Goal: Find specific page/section: Find specific page/section

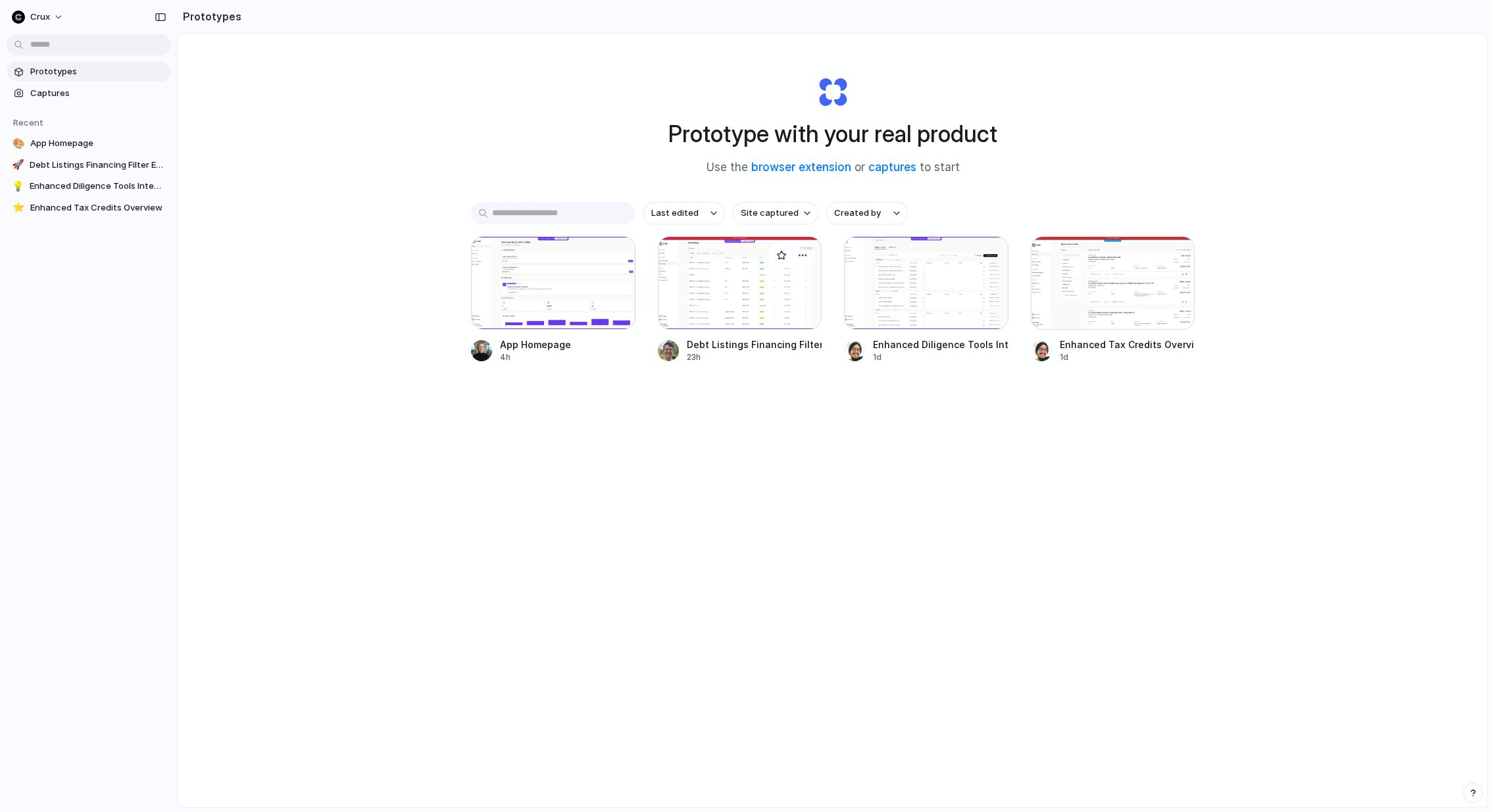
click at [781, 285] on div at bounding box center [741, 283] width 165 height 94
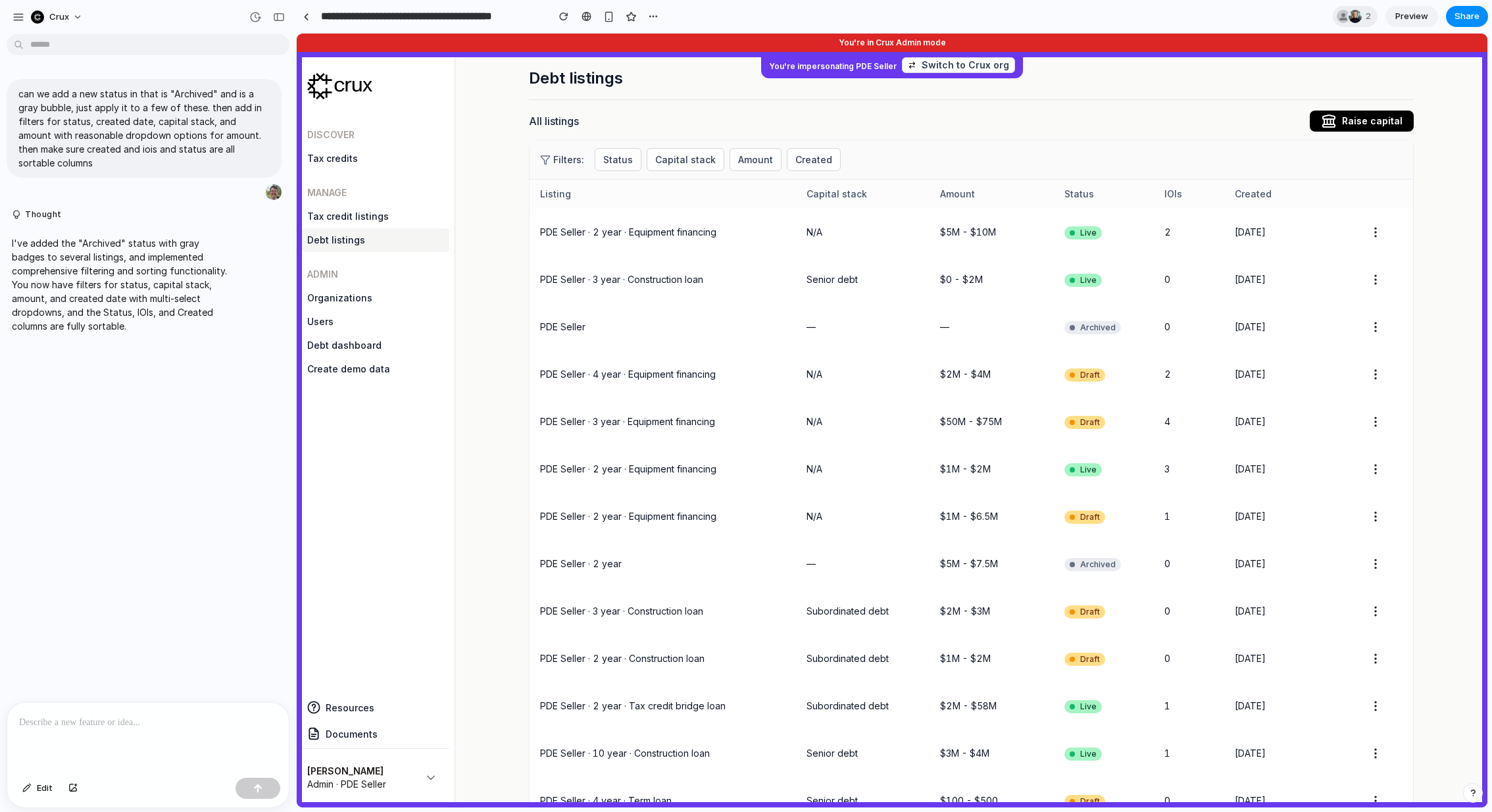
click at [157, 178] on div "can we add a new status in that is "Archived" and is a gray bubble, just apply …" at bounding box center [144, 140] width 275 height 122
click at [135, 427] on div "can we add a new status in that is "Archived" and is a gray bubble, just apply …" at bounding box center [144, 371] width 288 height 662
click at [208, 99] on p "can we add a new status in that is "Archived" and is a gray bubble, just apply …" at bounding box center [144, 128] width 251 height 83
click at [192, 137] on p "can we add a new status in that is "Archived" and is a gray bubble, just apply …" at bounding box center [144, 128] width 251 height 83
click at [162, 123] on p "can we add a new status in that is "Archived" and is a gray bubble, just apply …" at bounding box center [144, 128] width 251 height 83
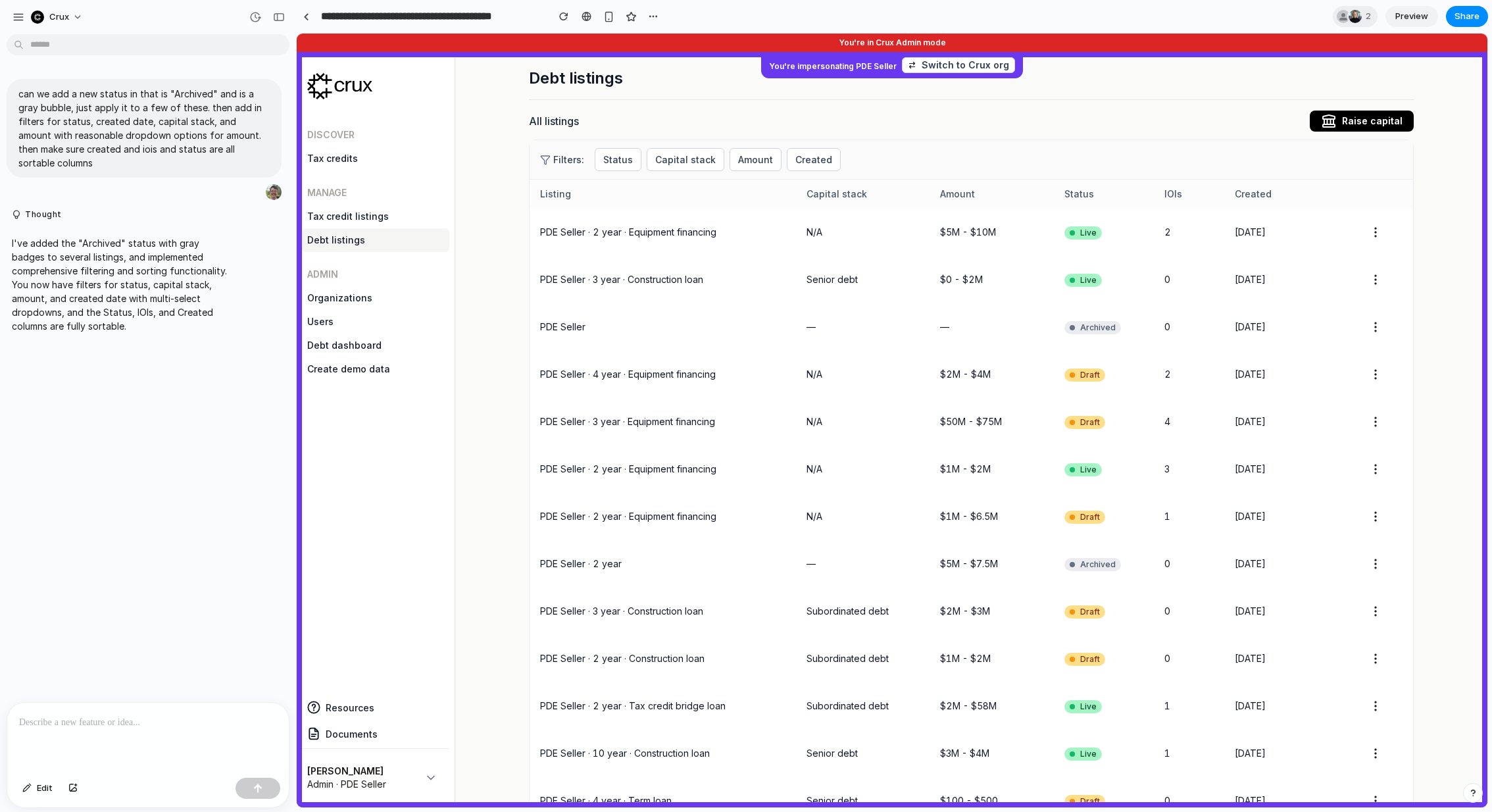
click at [983, 156] on div "Filters: Status Capital stack Amount Created" at bounding box center [971, 160] width 884 height 39
click at [160, 108] on p "can we add a new status in that is "Archived" and is a gray bubble, just apply …" at bounding box center [144, 128] width 251 height 83
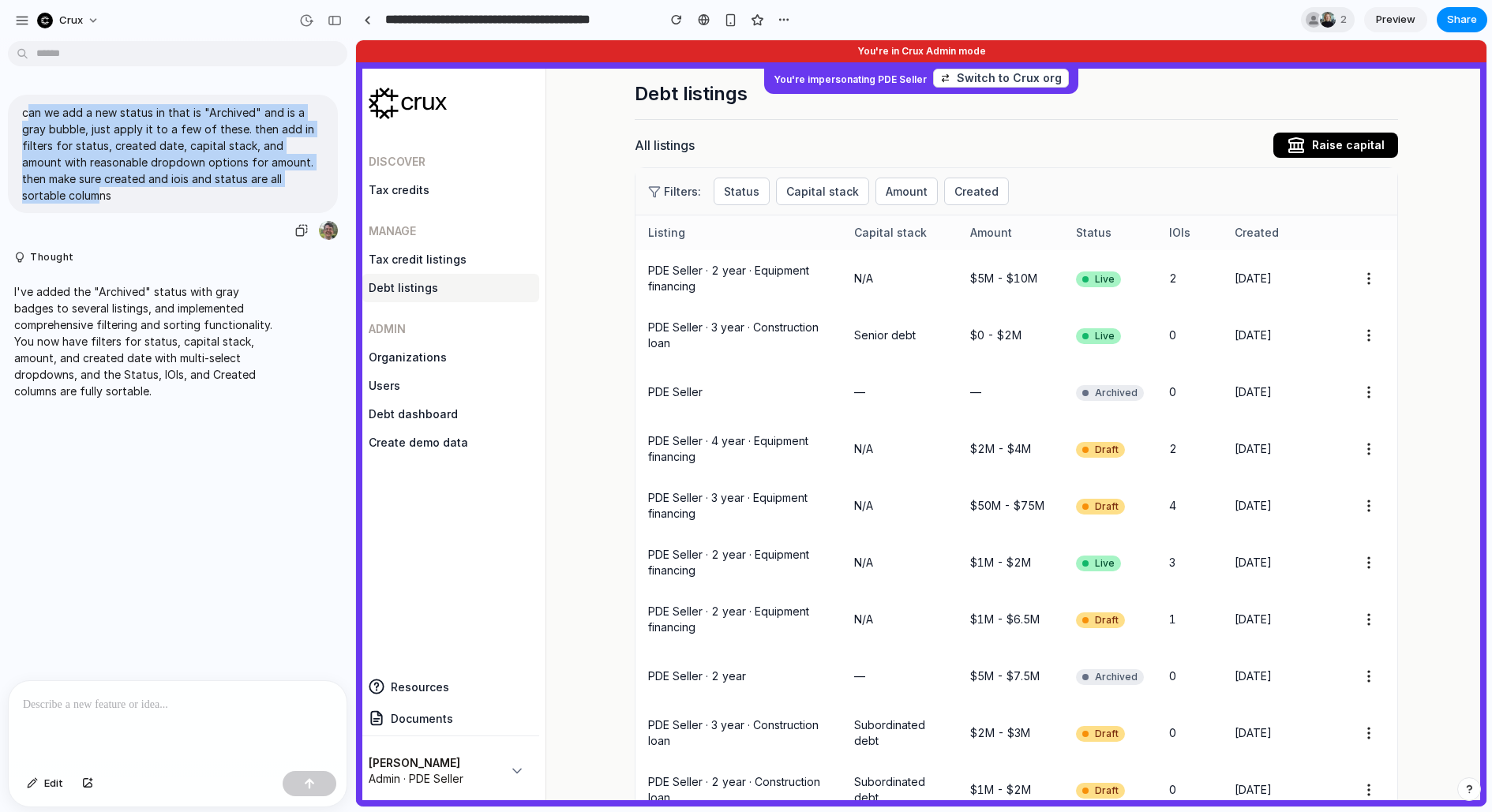
drag, startPoint x: 28, startPoint y: 110, endPoint x: 301, endPoint y: 181, distance: 282.1
click at [301, 181] on p "can we add a new status in that is "Archived" and is a gray bubble, just apply …" at bounding box center [173, 154] width 301 height 100
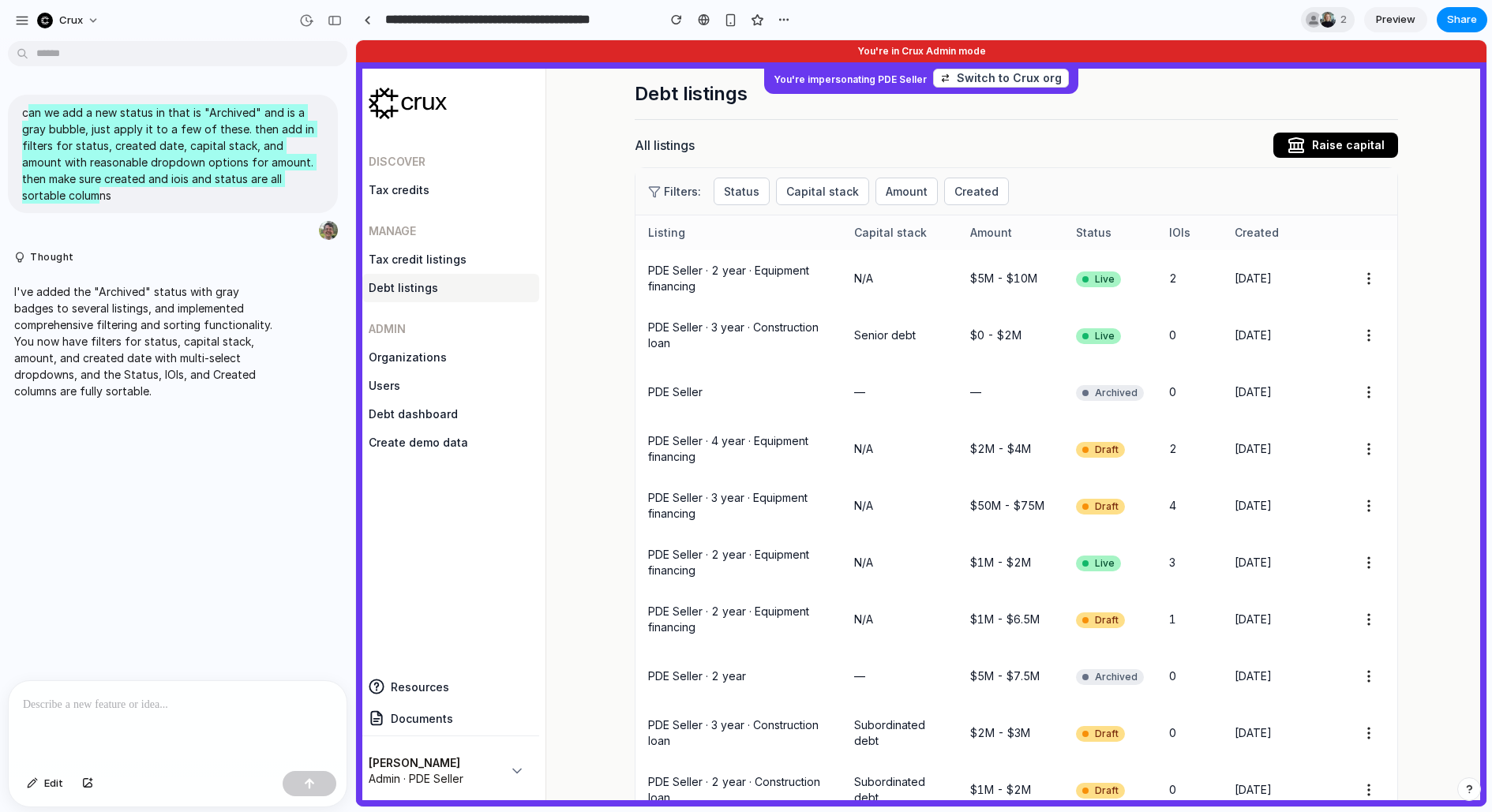
click at [1040, 124] on div "Debt listings All listings Raise capital" at bounding box center [1016, 119] width 763 height 76
click at [747, 183] on button "Status" at bounding box center [741, 191] width 56 height 27
click at [765, 324] on span "Archived" at bounding box center [767, 329] width 54 height 19
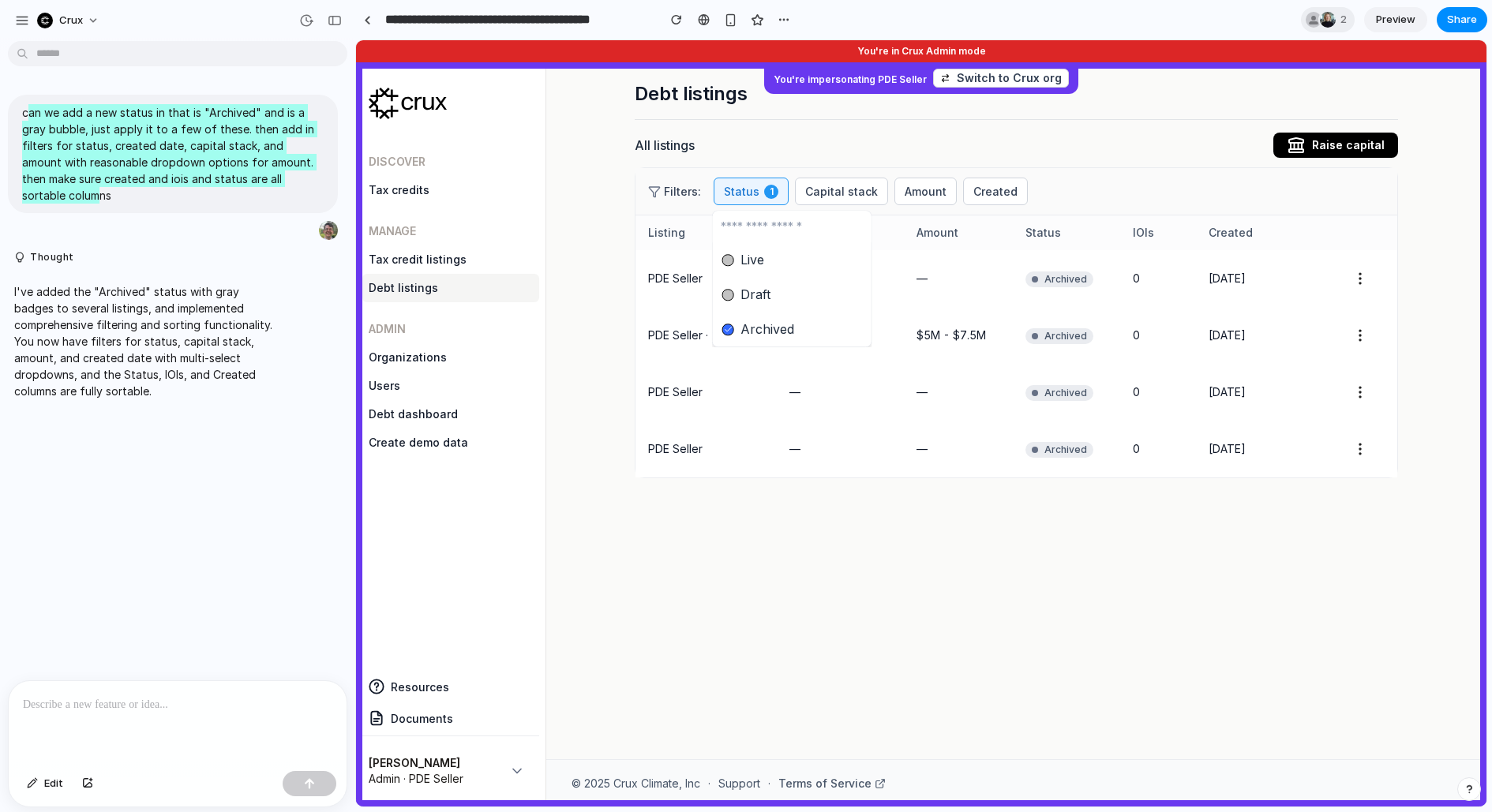
click at [1036, 152] on div "Live Draft Archived" at bounding box center [921, 423] width 1131 height 767
click at [1198, 119] on hr at bounding box center [1016, 119] width 763 height 1
click at [742, 191] on button "Status 1" at bounding box center [750, 191] width 75 height 27
click at [763, 283] on li "Draft" at bounding box center [791, 294] width 152 height 27
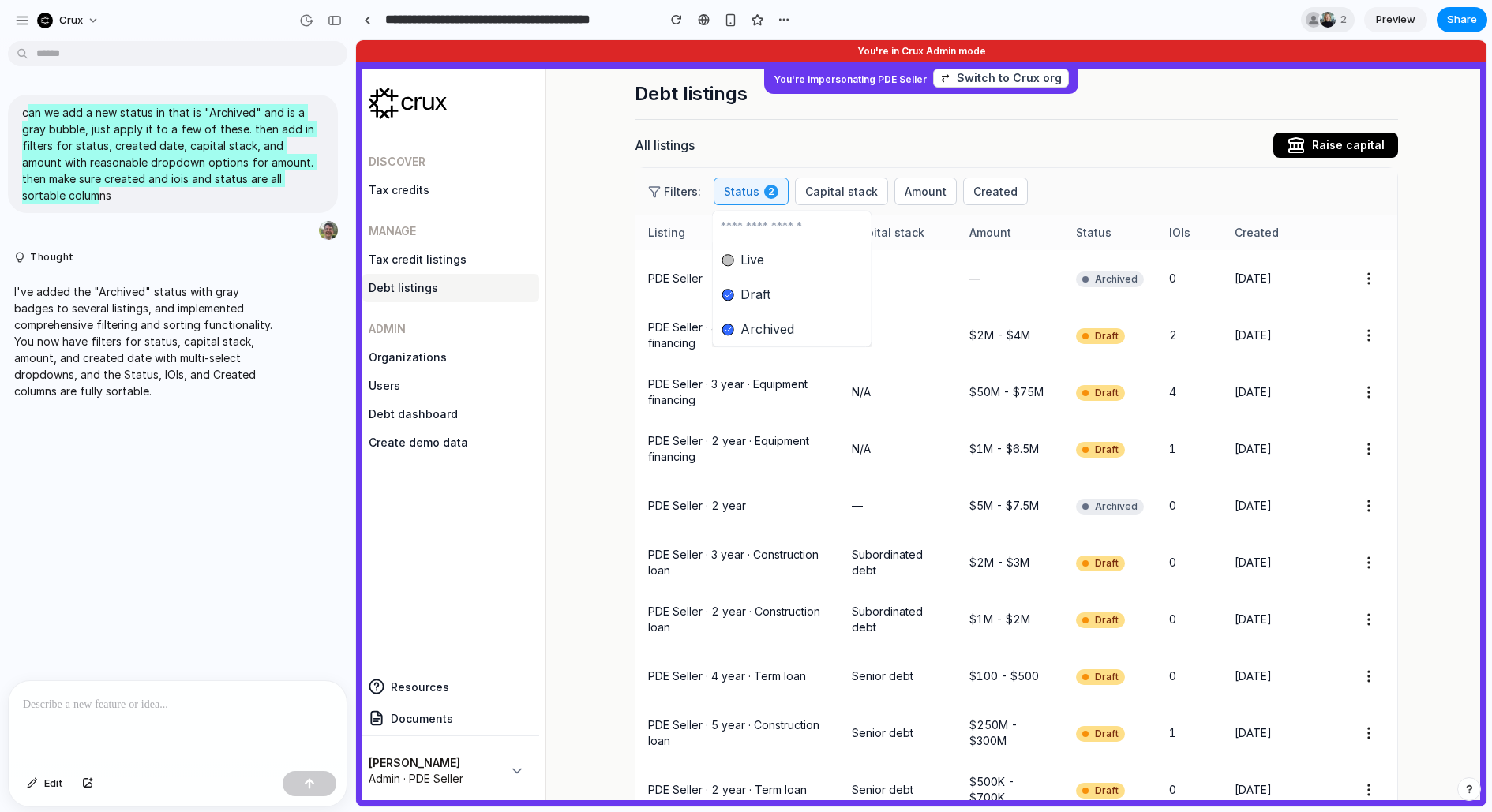
click at [759, 294] on span "Draft" at bounding box center [755, 294] width 30 height 19
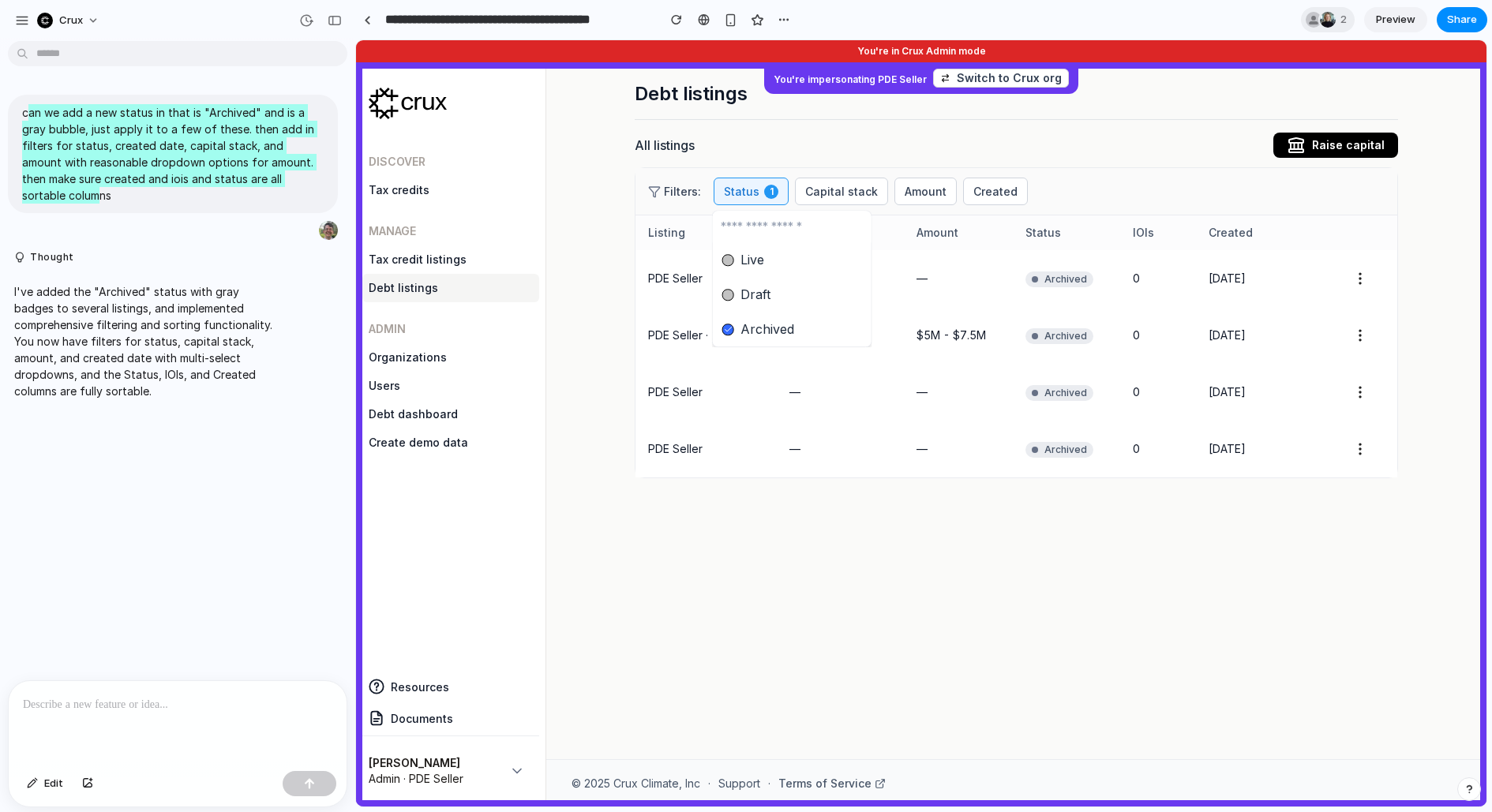
click at [759, 314] on ul "Live Draft Archived" at bounding box center [791, 294] width 159 height 104
click at [759, 323] on span "Archived" at bounding box center [767, 329] width 54 height 19
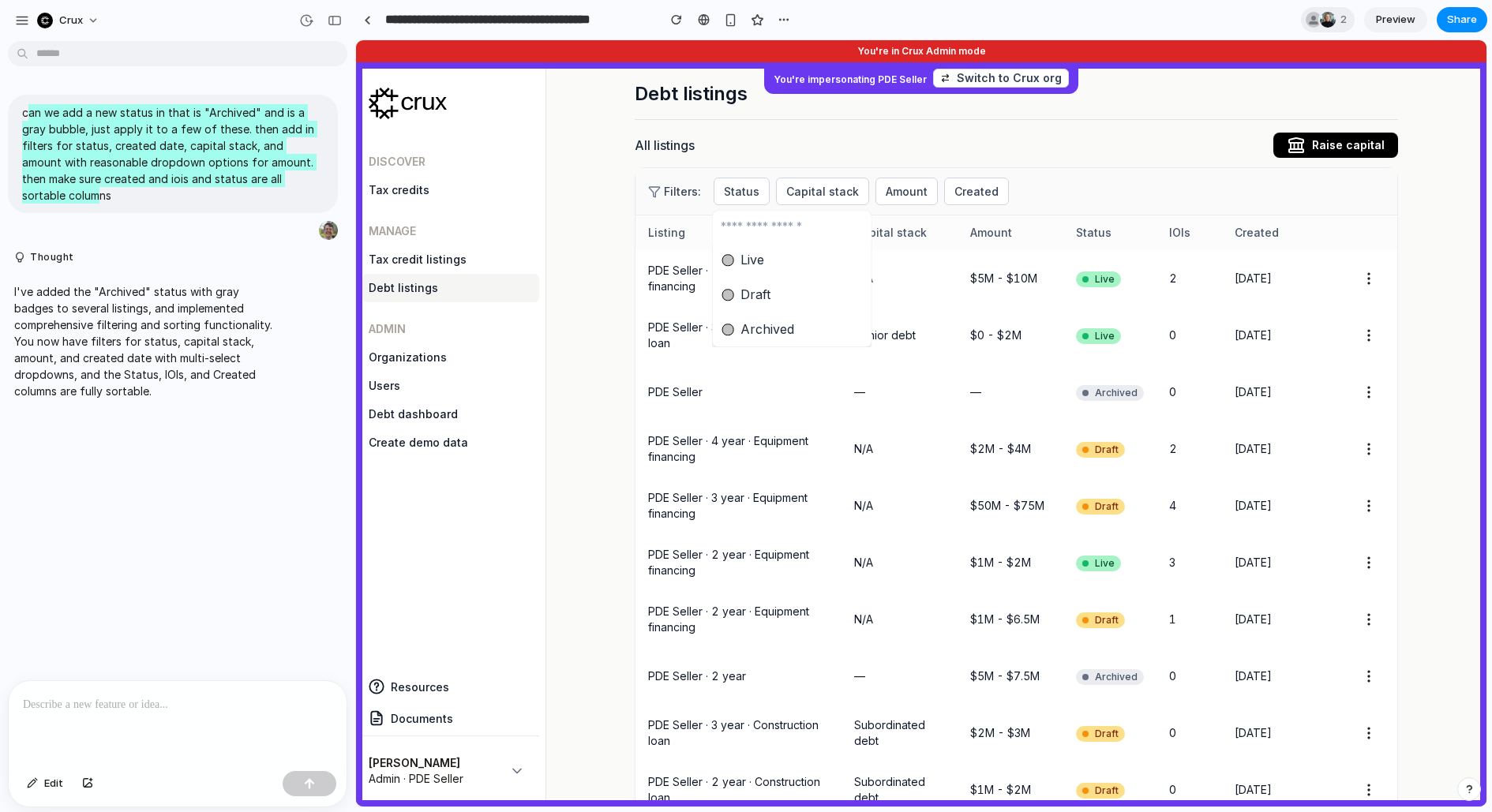
click at [1182, 142] on div "Live Draft Archived" at bounding box center [921, 423] width 1131 height 767
click at [1236, 280] on span "[DATE]" at bounding box center [1252, 278] width 37 height 14
click at [1368, 277] on icon "button" at bounding box center [1369, 278] width 2 height 10
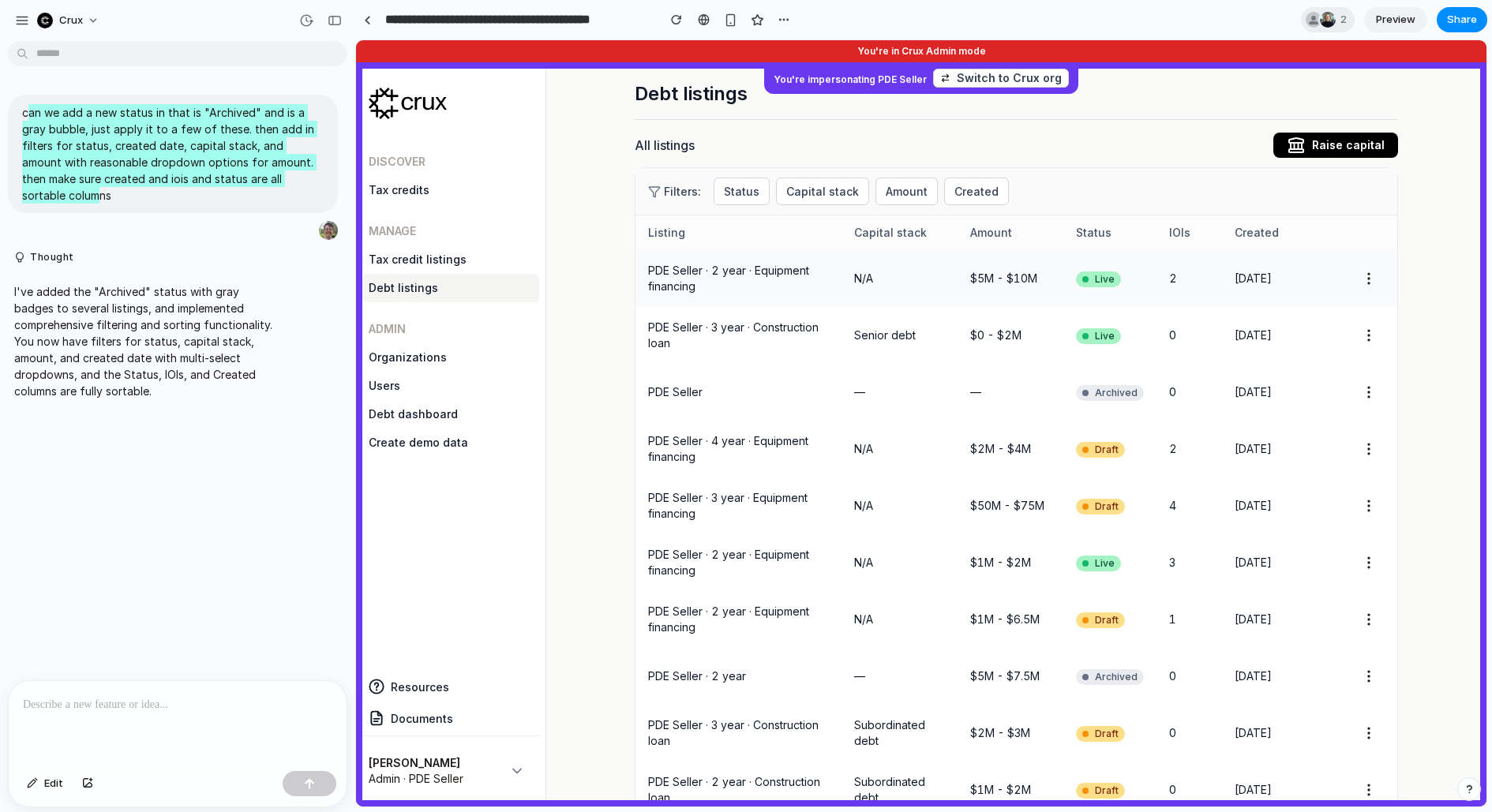
click at [1270, 276] on span "[DATE]" at bounding box center [1252, 278] width 37 height 14
click at [1240, 324] on td "[DATE]" at bounding box center [1281, 336] width 118 height 57
click at [1356, 137] on span "Raise capital" at bounding box center [1348, 145] width 73 height 15
click at [406, 256] on link "Tax credit listings" at bounding box center [451, 259] width 177 height 28
click at [406, 282] on link "Debt listings" at bounding box center [451, 288] width 177 height 28
